Goal: Information Seeking & Learning: Learn about a topic

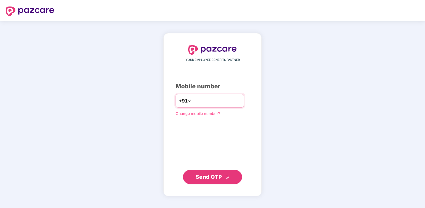
click at [212, 103] on input "number" at bounding box center [217, 100] width 49 height 9
type input "**********"
click at [214, 178] on span "Send OTP" at bounding box center [209, 177] width 26 height 6
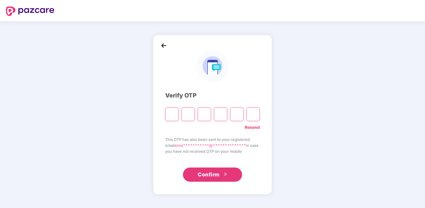
click at [171, 114] on input "Please enter verification code. Digit 1" at bounding box center [171, 115] width 13 height 14
click at [170, 116] on input "Please enter verification code. Digit 1" at bounding box center [171, 115] width 13 height 14
type input "*"
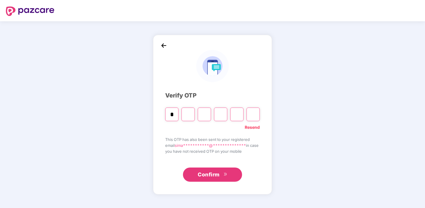
type input "*"
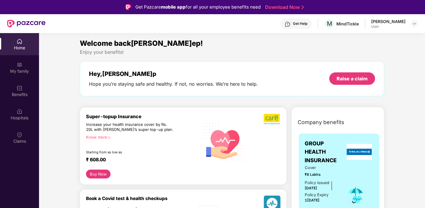
click at [103, 138] on div "Know more" at bounding box center [141, 137] width 110 height 4
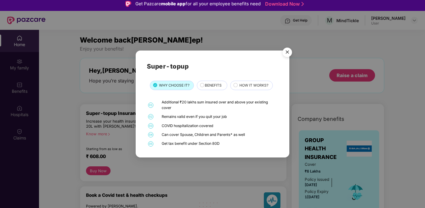
scroll to position [8, 0]
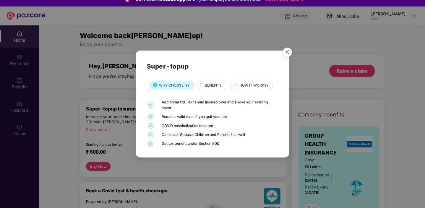
click at [212, 87] on span "BENEFITS" at bounding box center [213, 86] width 17 height 6
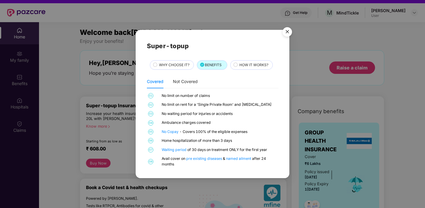
scroll to position [12, 0]
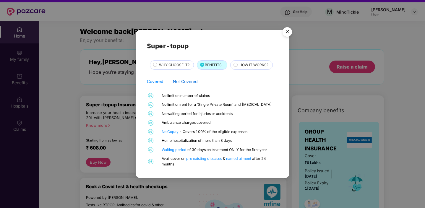
click at [183, 81] on div "Not Covered" at bounding box center [185, 81] width 25 height 7
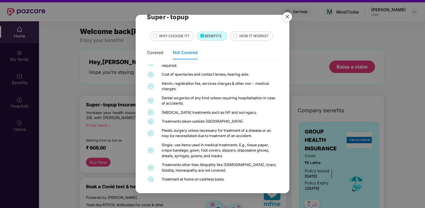
scroll to position [33, 0]
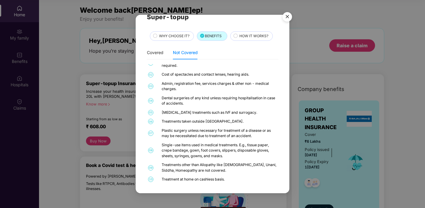
click at [239, 36] on div "HOW IT WORKS?" at bounding box center [253, 36] width 33 height 7
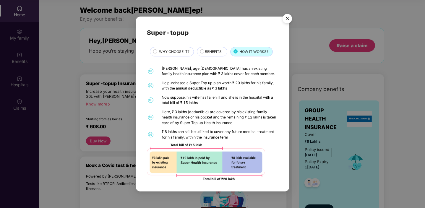
scroll to position [0, 0]
click at [290, 20] on img "Close" at bounding box center [287, 19] width 17 height 17
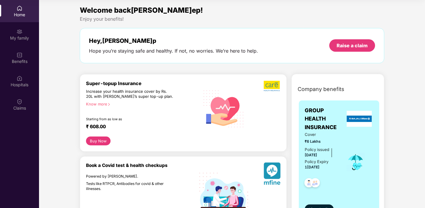
click at [103, 106] on div "Know more" at bounding box center [141, 104] width 110 height 4
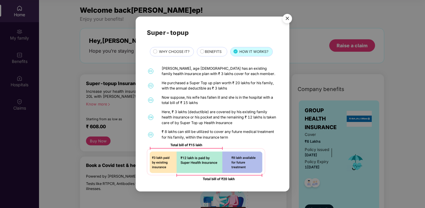
click at [215, 48] on div "BENEFITS" at bounding box center [212, 51] width 30 height 9
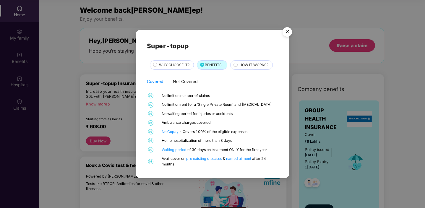
click at [182, 151] on link "Waiting period" at bounding box center [175, 150] width 26 height 4
click at [289, 32] on img "Close" at bounding box center [287, 33] width 17 height 17
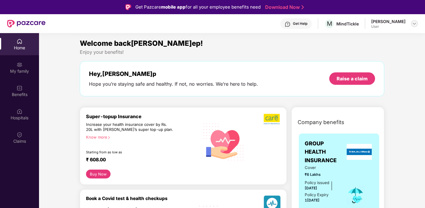
click at [414, 24] on img at bounding box center [414, 23] width 5 height 5
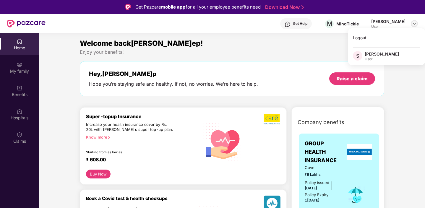
click at [414, 24] on img at bounding box center [414, 23] width 5 height 5
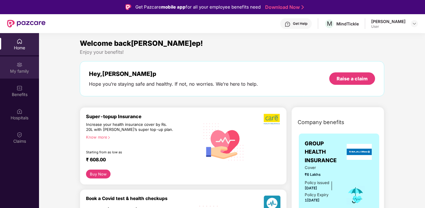
click at [17, 74] on div "My family" at bounding box center [19, 68] width 39 height 22
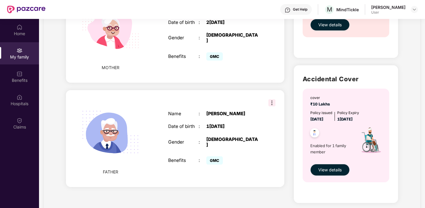
scroll to position [18, 0]
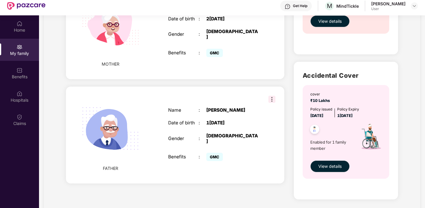
click at [272, 96] on img at bounding box center [272, 99] width 7 height 7
click at [222, 87] on div "FATHER Name : [PERSON_NAME] Date of birth : [DEMOGRAPHIC_DATA] Gender : [DEMOGR…" at bounding box center [175, 135] width 219 height 97
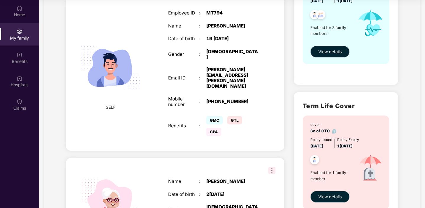
scroll to position [0, 0]
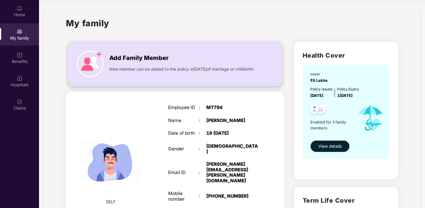
click at [103, 66] on img at bounding box center [90, 64] width 27 height 27
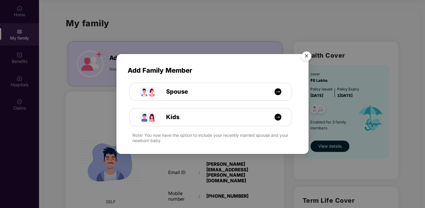
click at [308, 56] on img "Close" at bounding box center [307, 57] width 17 height 17
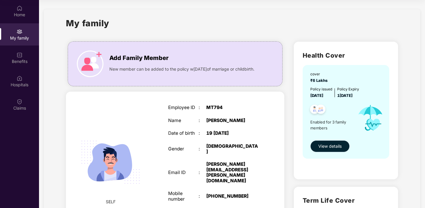
click at [335, 147] on span "View details" at bounding box center [330, 146] width 23 height 7
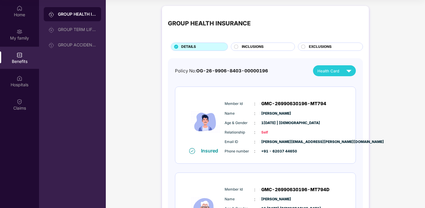
click at [273, 48] on div "INCLUSIONS" at bounding box center [265, 47] width 53 height 7
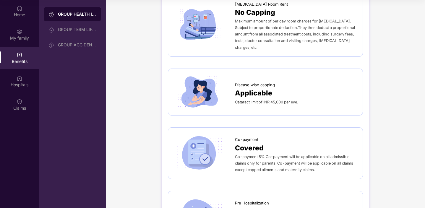
scroll to position [195, 0]
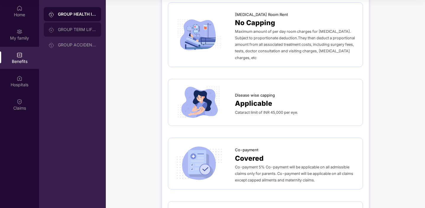
click at [79, 31] on div "GROUP TERM LIFE INSURANCE" at bounding box center [77, 29] width 38 height 5
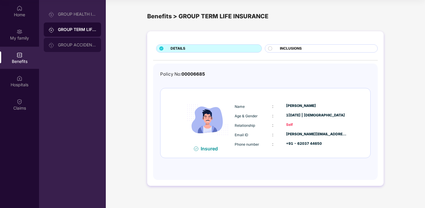
click at [79, 42] on div "GROUP ACCIDENTAL INSURANCE" at bounding box center [72, 45] width 57 height 14
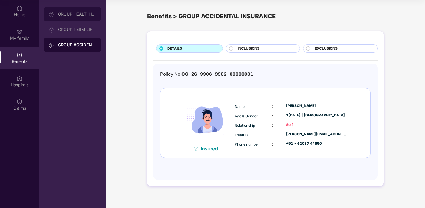
click at [78, 14] on div "GROUP HEALTH INSURANCE" at bounding box center [77, 14] width 38 height 5
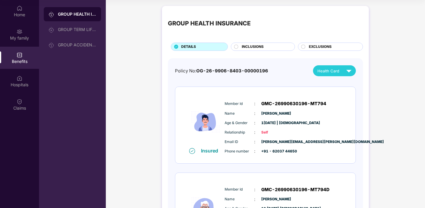
click at [309, 45] on div "EXCLUSIONS" at bounding box center [333, 47] width 54 height 7
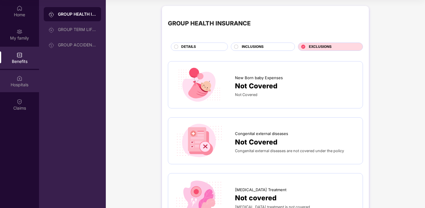
click at [22, 85] on div "Hospitals" at bounding box center [19, 85] width 39 height 6
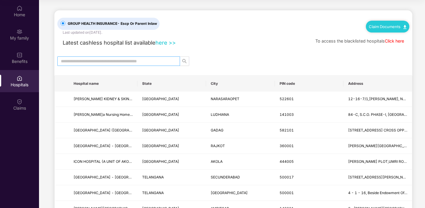
click at [113, 61] on input "text" at bounding box center [116, 61] width 111 height 7
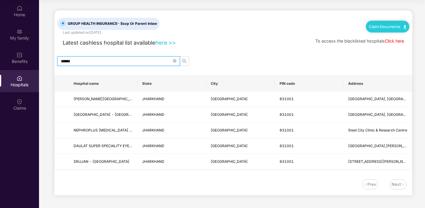
click at [95, 59] on input "******" at bounding box center [116, 61] width 111 height 7
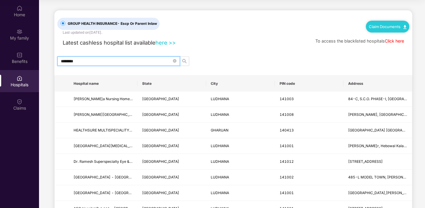
click at [86, 62] on input "********" at bounding box center [116, 61] width 111 height 7
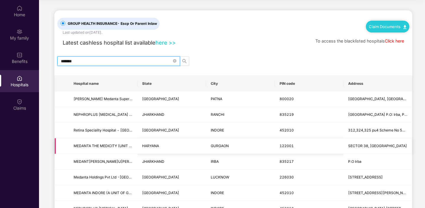
scroll to position [1, 0]
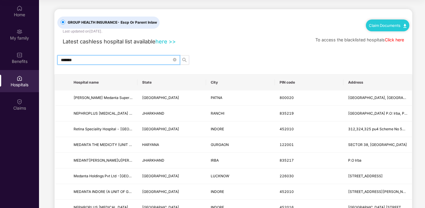
type input "*******"
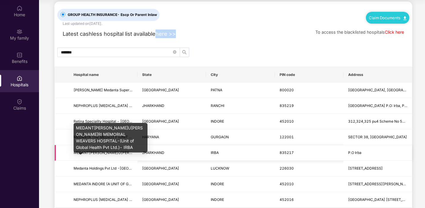
scroll to position [40, 0]
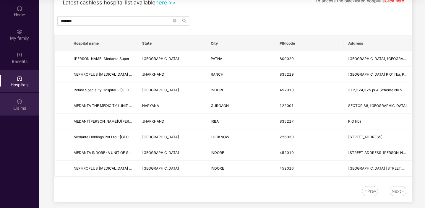
click at [17, 106] on div "Claims" at bounding box center [19, 108] width 39 height 6
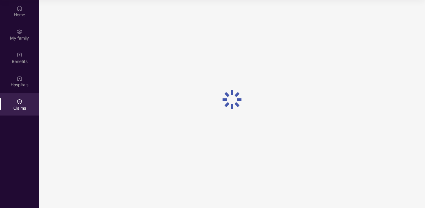
scroll to position [0, 0]
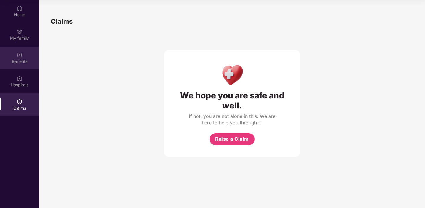
click at [19, 60] on div "Benefits" at bounding box center [19, 62] width 39 height 6
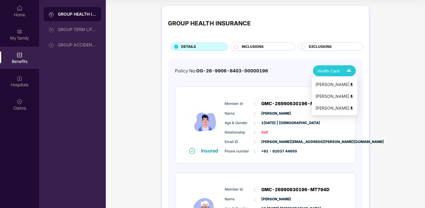
click at [348, 69] on img at bounding box center [349, 71] width 10 height 10
click at [335, 95] on div "[PERSON_NAME]" at bounding box center [335, 96] width 38 height 7
click at [200, 47] on div "DETAILS" at bounding box center [201, 47] width 46 height 7
click at [260, 48] on span "INCLUSIONS" at bounding box center [253, 47] width 22 height 6
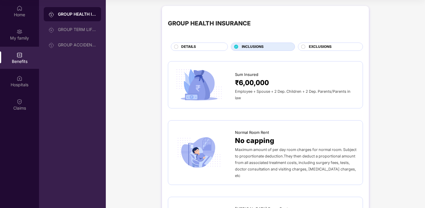
click at [201, 46] on div "DETAILS" at bounding box center [201, 47] width 46 height 7
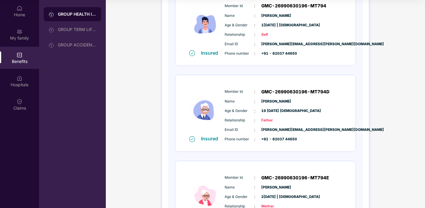
scroll to position [76, 0]
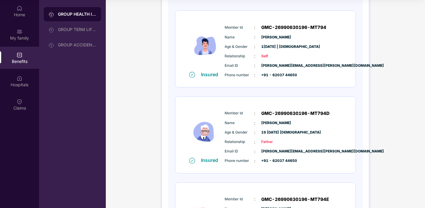
click at [278, 125] on span "[PERSON_NAME]" at bounding box center [277, 123] width 30 height 6
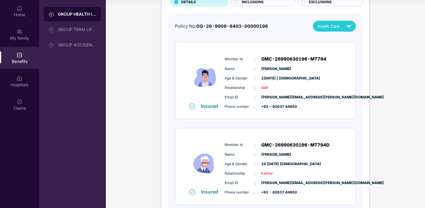
scroll to position [0, 0]
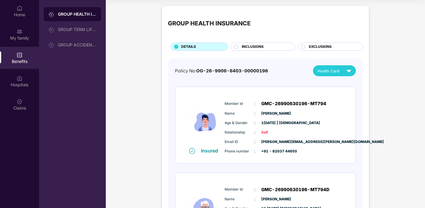
click at [264, 46] on div "INCLUSIONS" at bounding box center [265, 47] width 53 height 7
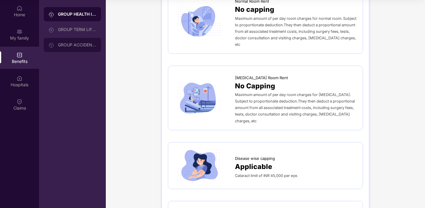
scroll to position [87, 0]
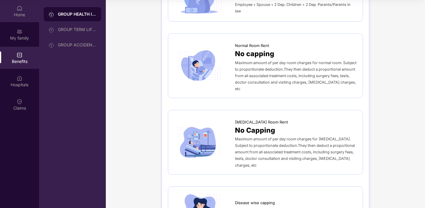
click at [22, 13] on div "Home" at bounding box center [19, 15] width 39 height 6
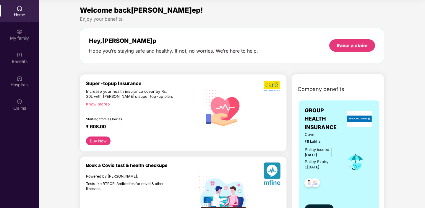
click at [101, 104] on div "Know more" at bounding box center [141, 104] width 110 height 4
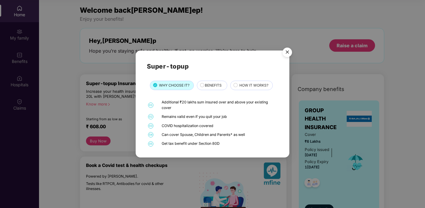
click at [208, 83] on span "BENEFITS" at bounding box center [213, 86] width 17 height 6
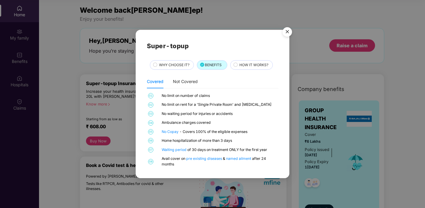
click at [164, 64] on span "WHY CHOOSE IT?" at bounding box center [174, 65] width 30 height 6
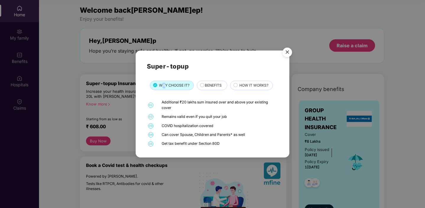
click at [289, 51] on img "Close" at bounding box center [287, 53] width 17 height 17
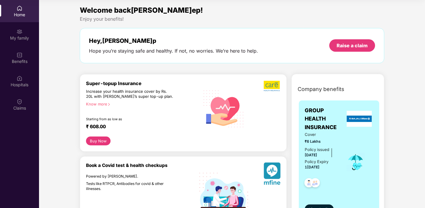
click at [101, 104] on div "Know more" at bounding box center [141, 104] width 110 height 4
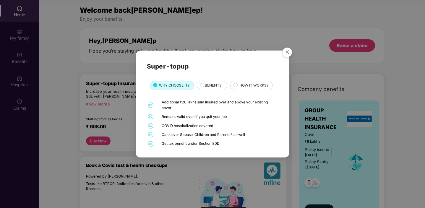
click at [203, 85] on div "BENEFITS" at bounding box center [213, 86] width 22 height 7
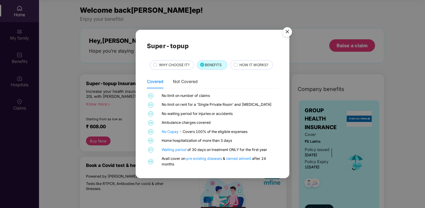
click at [175, 63] on span "WHY CHOOSE IT?" at bounding box center [174, 65] width 30 height 6
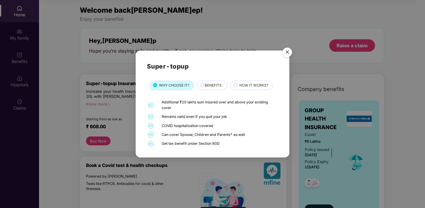
click at [209, 85] on span "BENEFITS" at bounding box center [213, 86] width 17 height 6
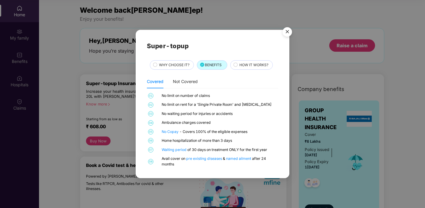
click at [264, 63] on span "HOW IT WORKS?" at bounding box center [254, 65] width 29 height 6
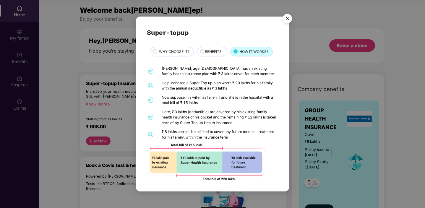
click at [286, 17] on img "Close" at bounding box center [287, 19] width 17 height 17
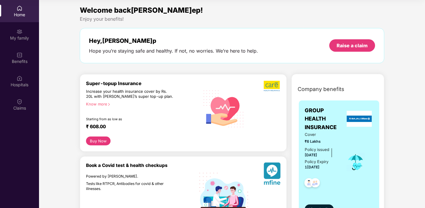
click at [95, 140] on button "Buy Now" at bounding box center [98, 141] width 25 height 9
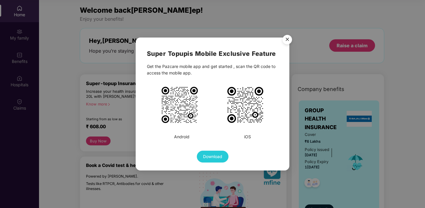
click at [287, 38] on img "Close" at bounding box center [287, 40] width 17 height 17
